Goal: Information Seeking & Learning: Learn about a topic

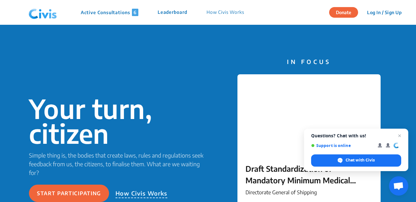
click at [114, 11] on p "Active Consultations 6" at bounding box center [110, 12] width 58 height 7
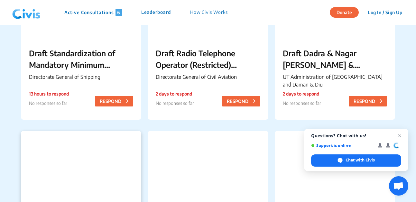
scroll to position [126, 0]
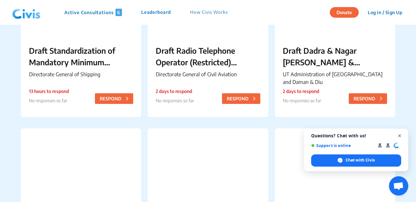
click at [398, 135] on span "Close chat" at bounding box center [400, 136] width 8 height 8
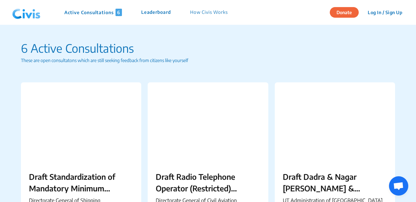
scroll to position [0, 0]
click at [208, 13] on p "How Civis Works" at bounding box center [209, 12] width 38 height 7
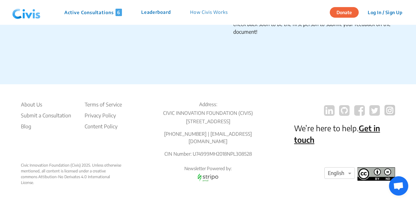
scroll to position [1144, 0]
click at [29, 101] on li "About Us" at bounding box center [46, 105] width 50 height 8
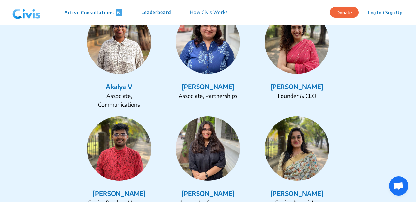
scroll to position [822, 0]
click at [281, 87] on div "[PERSON_NAME]" at bounding box center [297, 87] width 84 height 10
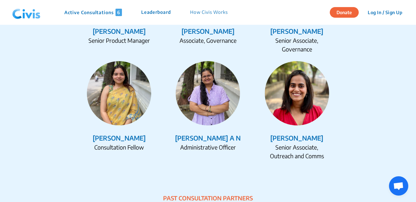
scroll to position [985, 0]
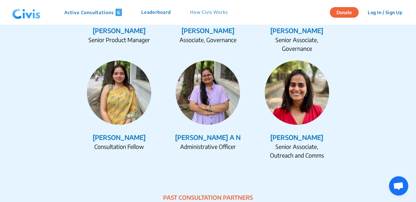
click at [126, 136] on div "[PERSON_NAME]" at bounding box center [119, 138] width 84 height 10
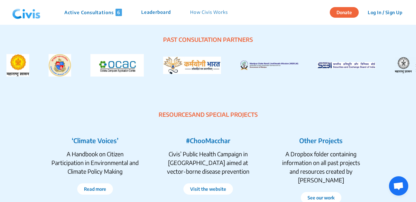
scroll to position [1166, 0]
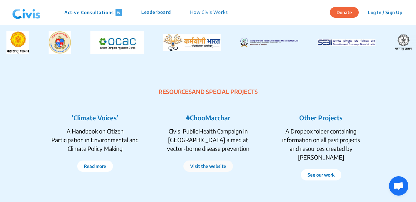
click at [204, 166] on link "Visit the website" at bounding box center [208, 166] width 36 height 7
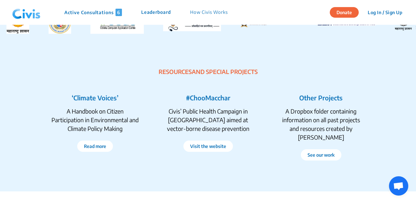
scroll to position [1186, 0]
click at [306, 149] on button "See our work" at bounding box center [321, 154] width 41 height 11
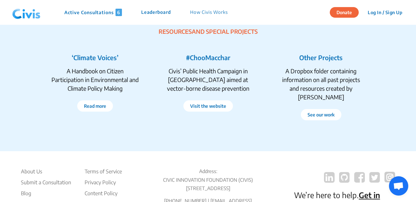
scroll to position [1224, 0]
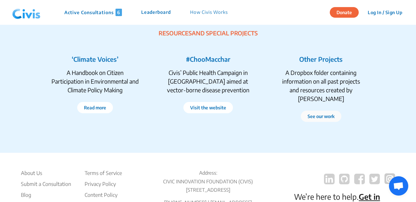
click at [318, 113] on link "See our work" at bounding box center [320, 116] width 27 height 7
